Goal: Task Accomplishment & Management: Manage account settings

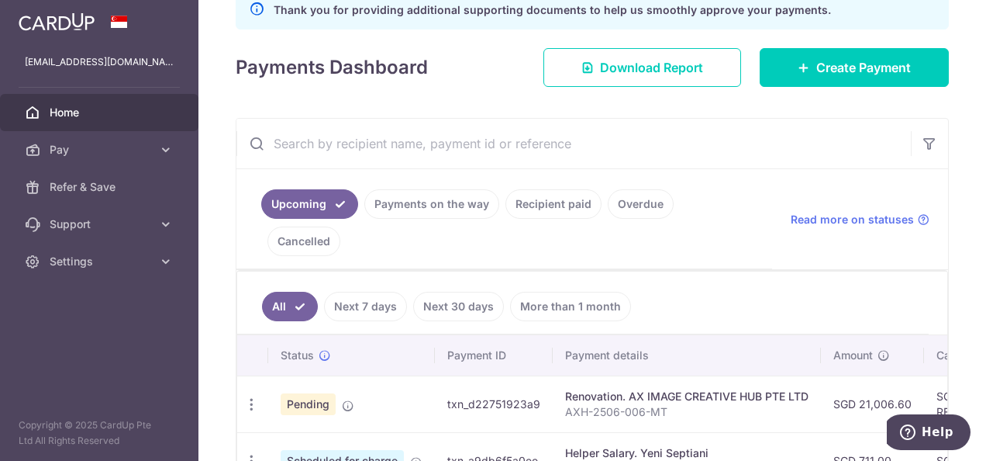
scroll to position [310, 0]
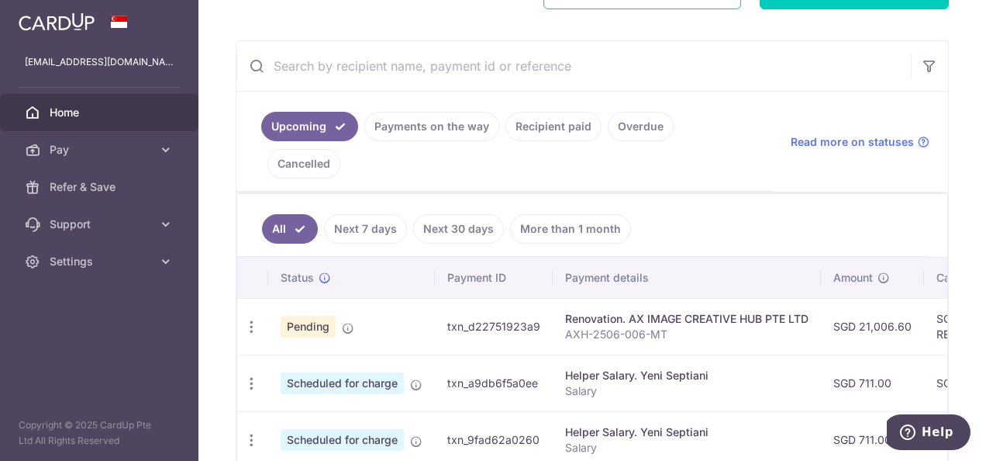
click at [637, 117] on link "Overdue" at bounding box center [641, 126] width 66 height 29
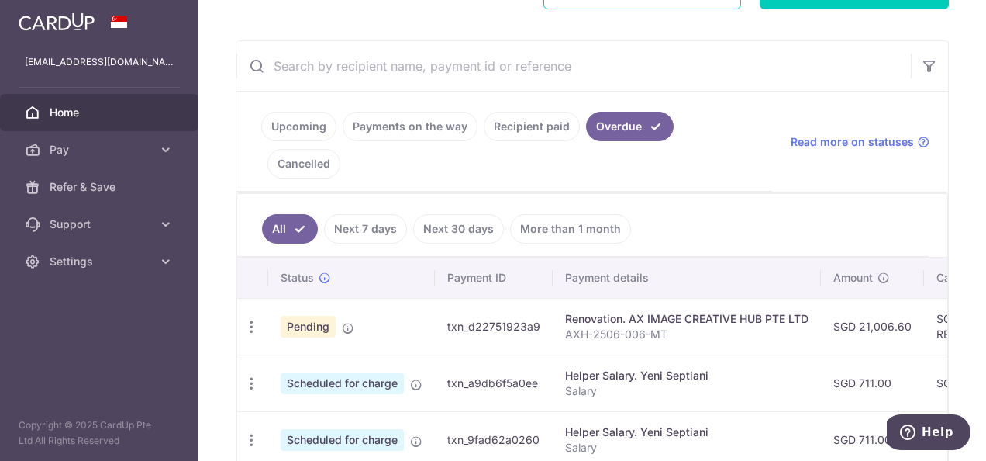
click at [340, 149] on link "Cancelled" at bounding box center [304, 163] width 73 height 29
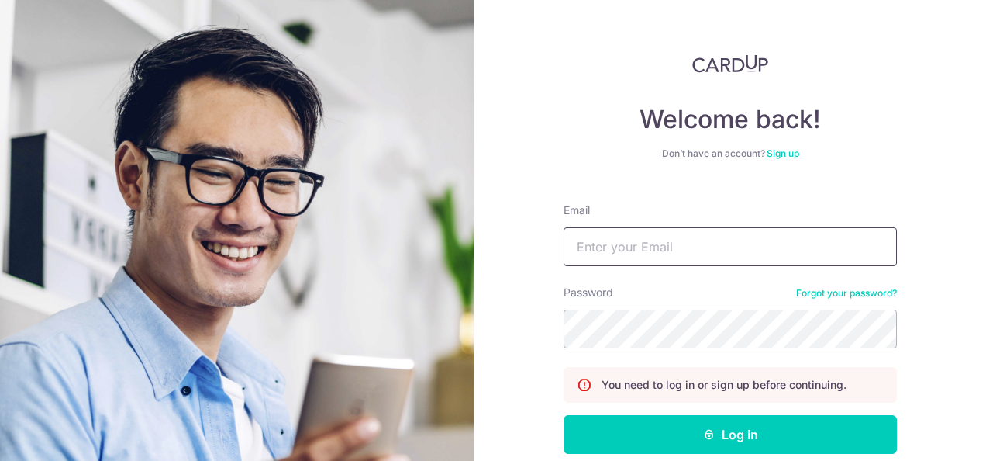
click at [613, 257] on input "Email" at bounding box center [730, 246] width 333 height 39
type input "[EMAIL_ADDRESS][DOMAIN_NAME]"
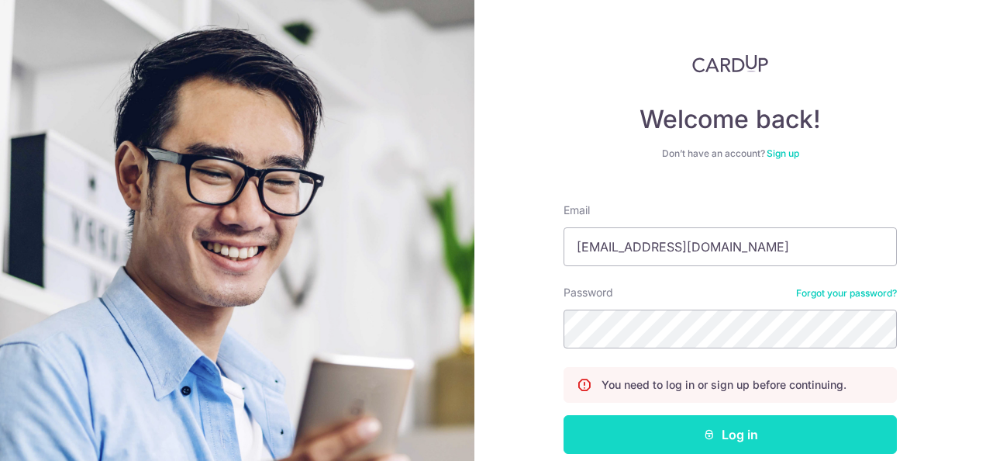
click at [642, 439] on button "Log in" at bounding box center [730, 434] width 333 height 39
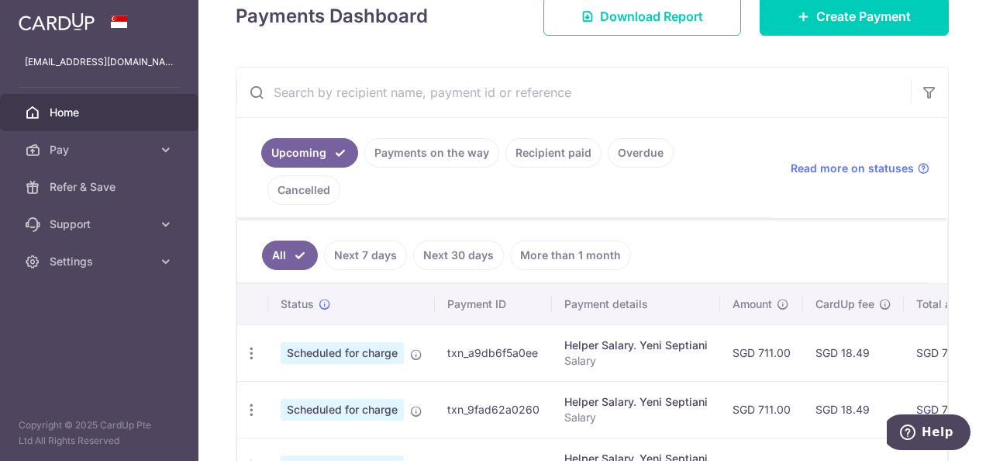
click at [340, 175] on li "Cancelled" at bounding box center [300, 189] width 79 height 29
click at [630, 150] on link "Overdue" at bounding box center [641, 152] width 66 height 29
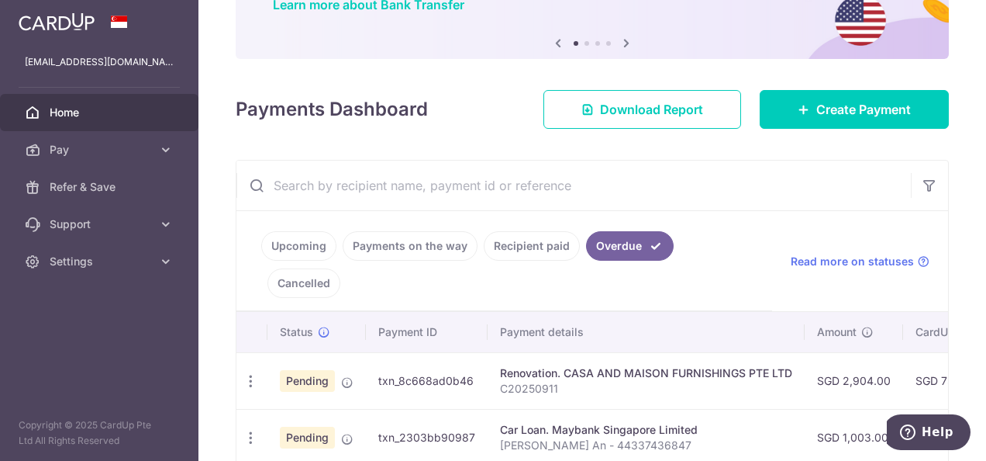
scroll to position [233, 0]
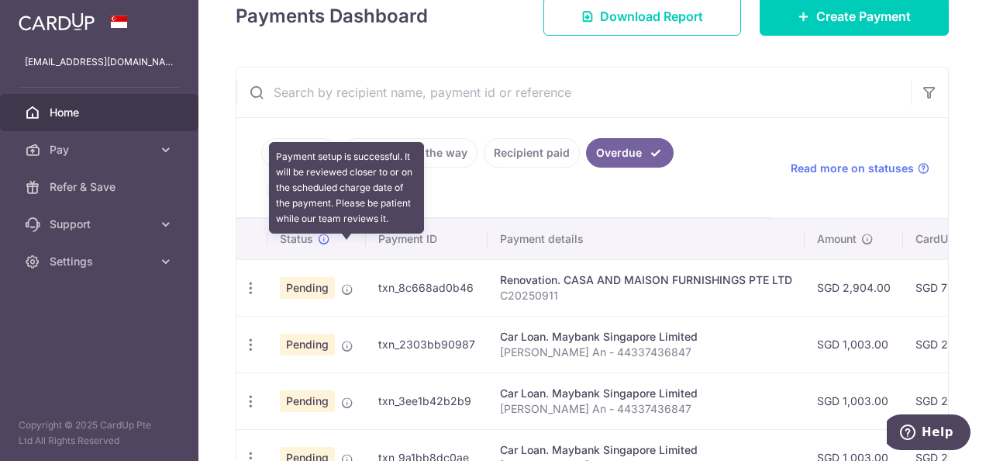
click at [352, 283] on icon at bounding box center [347, 289] width 12 height 12
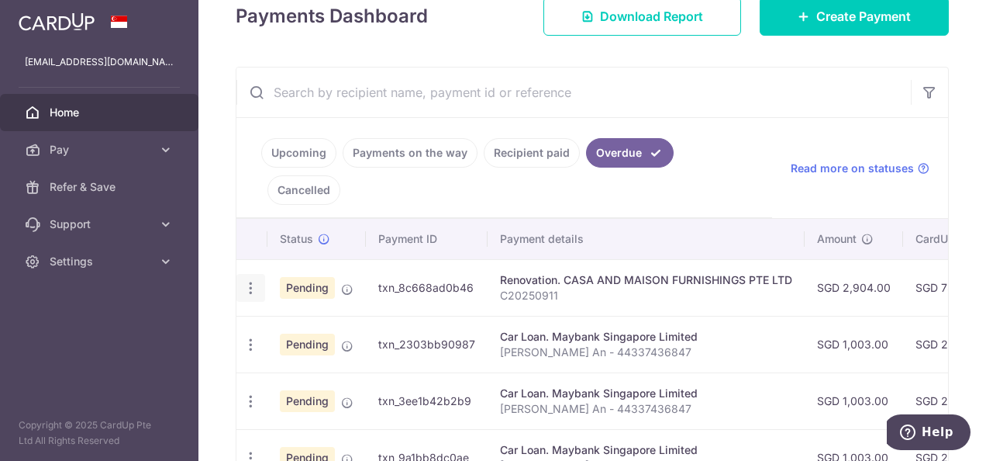
click at [259, 274] on div "Update payment Cancel payment Upload doc" at bounding box center [251, 288] width 29 height 29
click at [255, 280] on icon "button" at bounding box center [251, 288] width 16 height 16
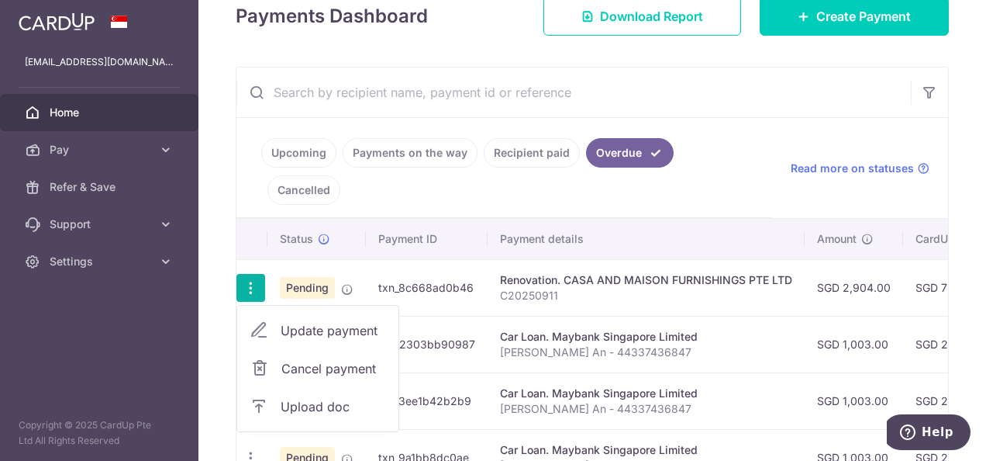
click at [252, 280] on icon "button" at bounding box center [251, 288] width 16 height 16
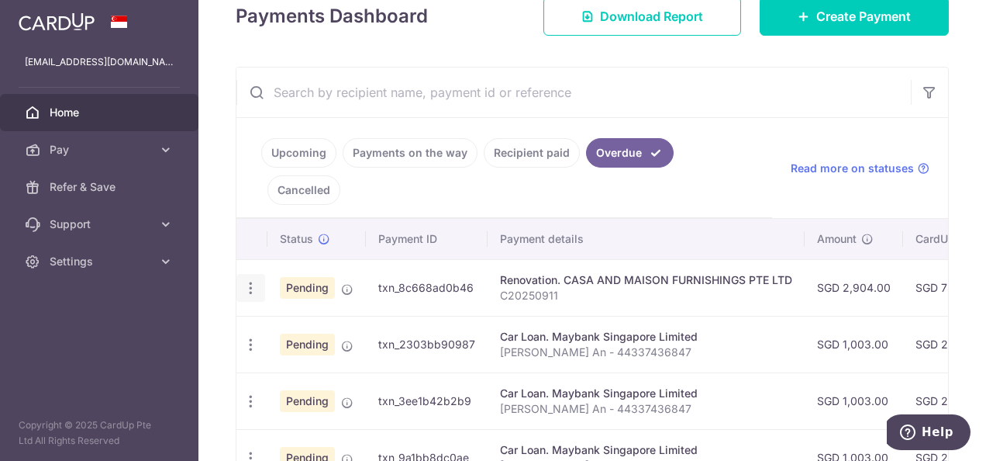
click at [252, 280] on icon "button" at bounding box center [251, 288] width 16 height 16
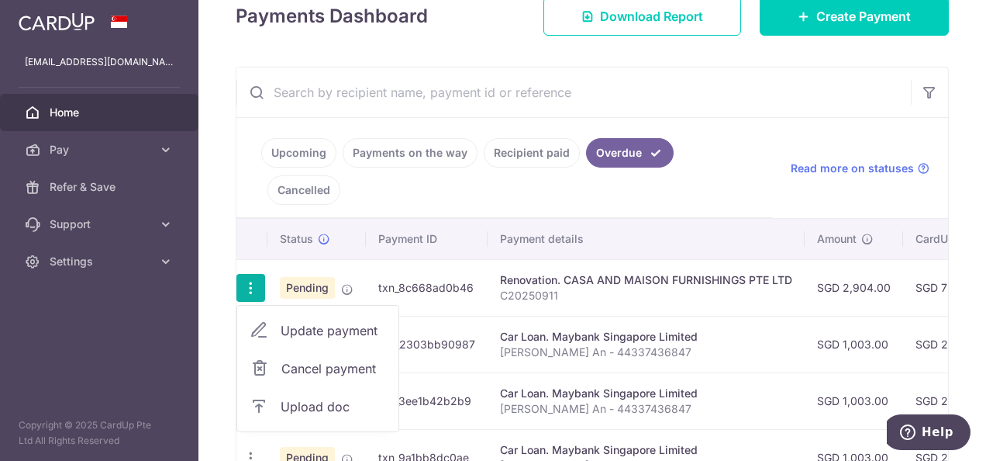
click at [349, 397] on span "Upload doc" at bounding box center [333, 406] width 105 height 19
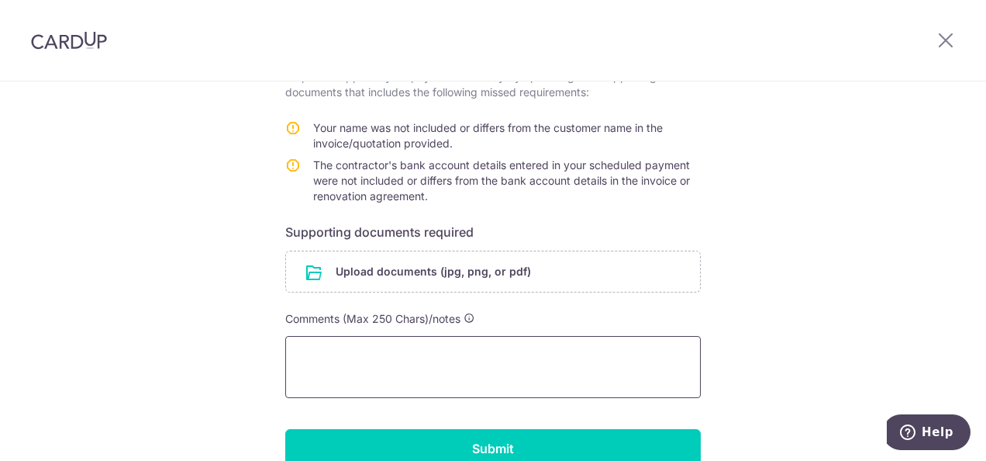
scroll to position [388, 0]
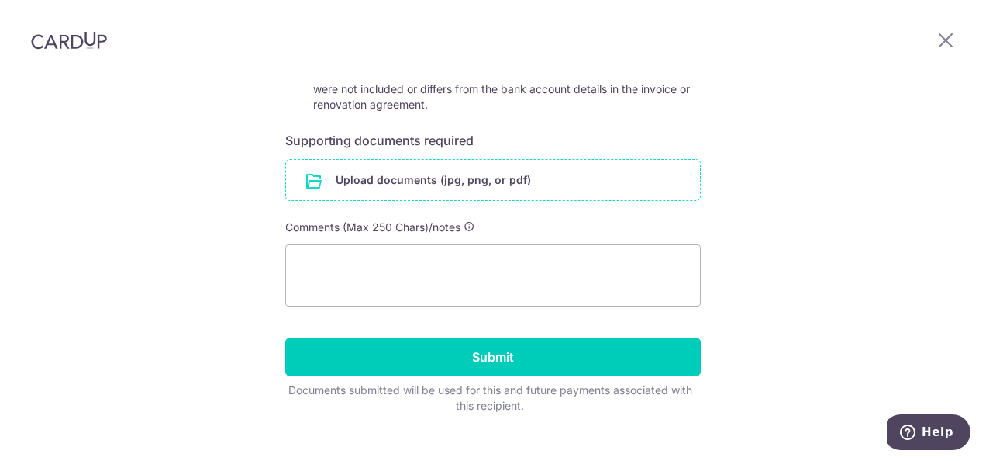
click at [537, 164] on input "file" at bounding box center [493, 180] width 414 height 40
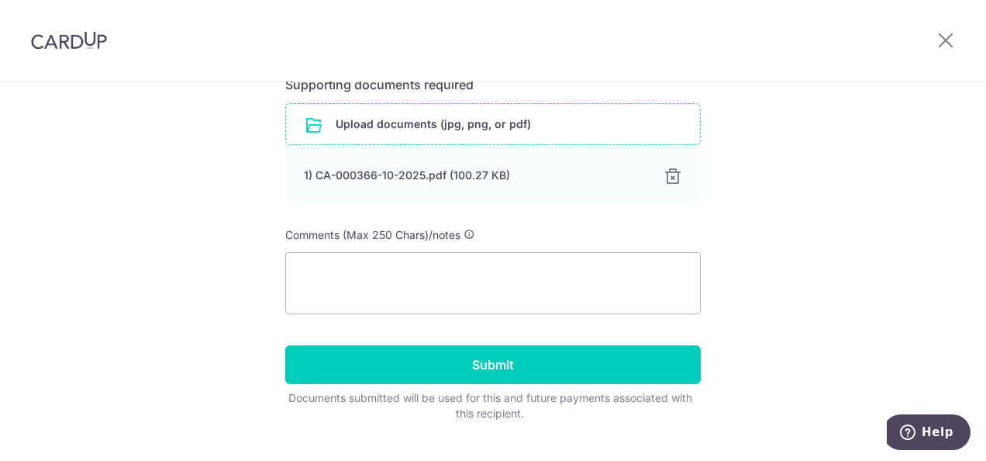
scroll to position [465, 0]
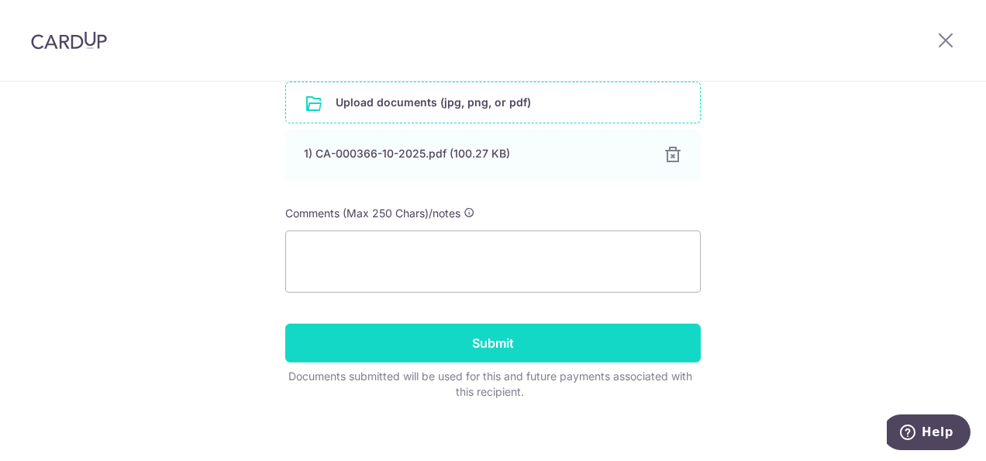
click at [591, 349] on input "Submit" at bounding box center [493, 342] width 416 height 39
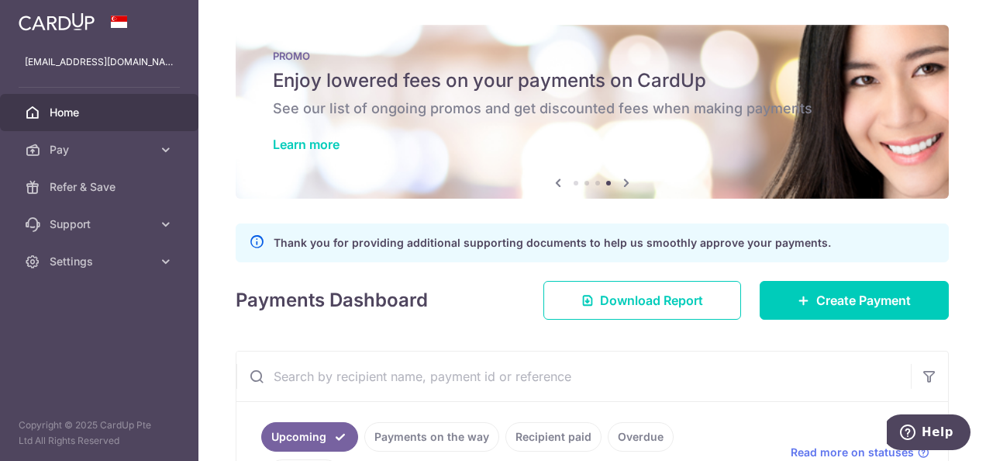
click at [46, 102] on link "Home" at bounding box center [99, 112] width 199 height 37
